Goal: Check status

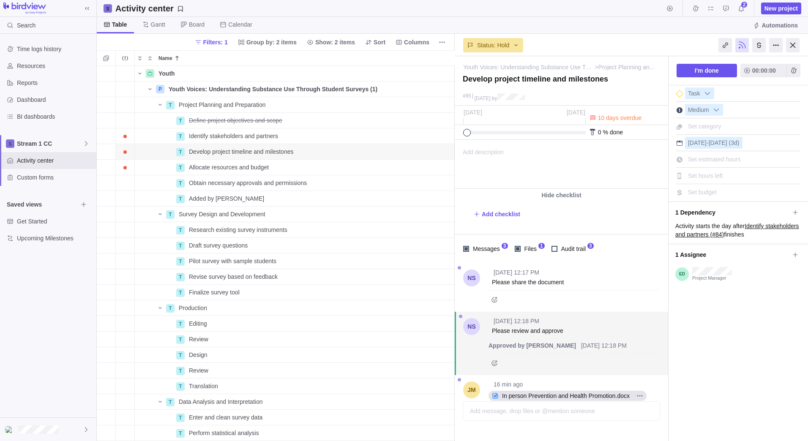
scroll to position [7, 7]
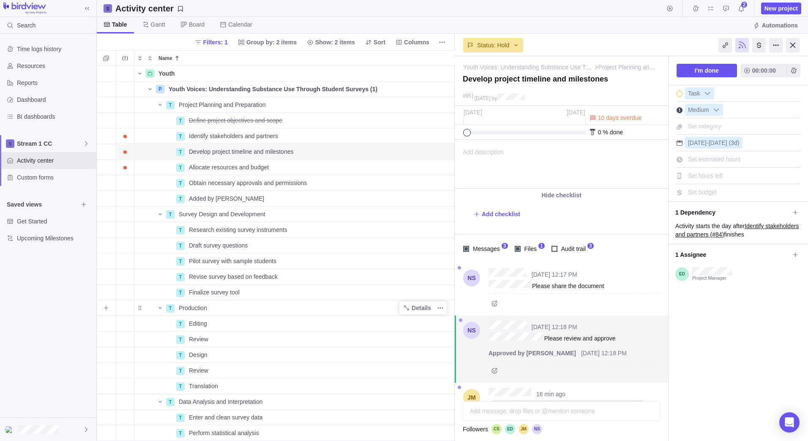
click at [195, 309] on span "Production" at bounding box center [193, 308] width 28 height 8
click at [197, 324] on div "Youth Details 5 P Youth Voices: Understanding Substance Use Through Student Sur…" at bounding box center [276, 253] width 358 height 375
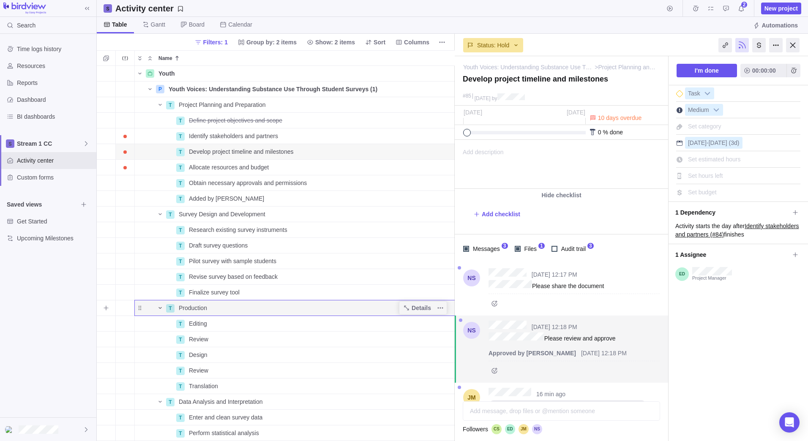
click at [159, 308] on icon "Name" at bounding box center [159, 308] width 3 height 2
click at [159, 308] on icon "Name" at bounding box center [160, 308] width 7 height 7
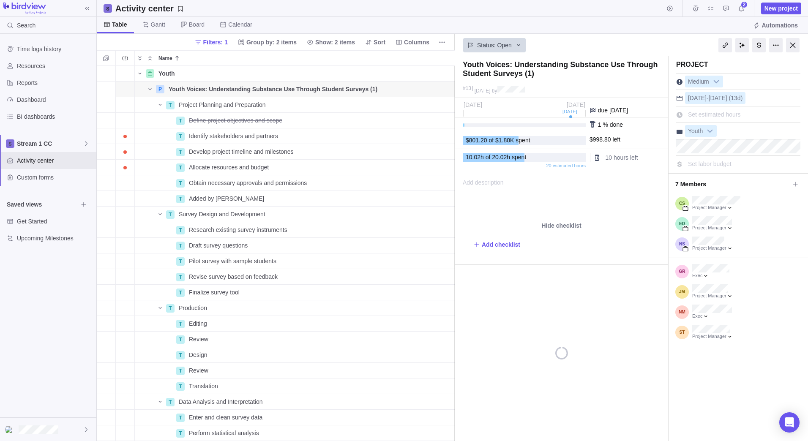
scroll to position [7, 7]
